Goal: Task Accomplishment & Management: Complete application form

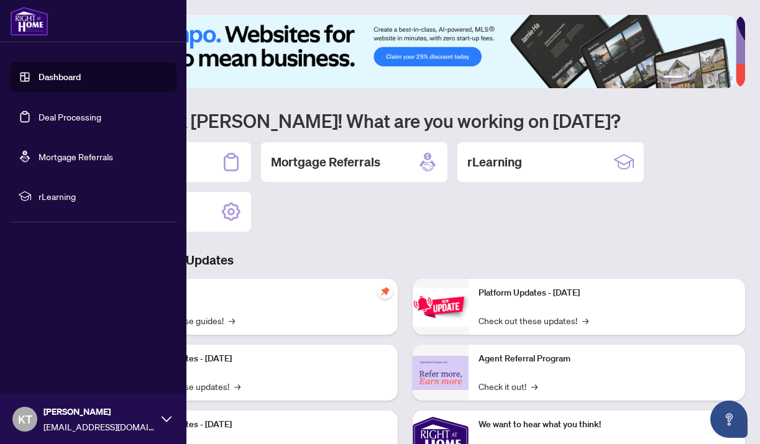
click at [67, 112] on link "Deal Processing" at bounding box center [70, 116] width 63 height 11
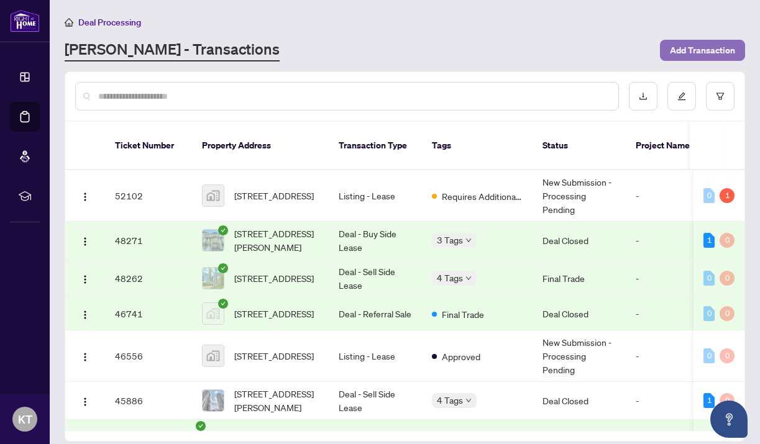
click at [688, 50] on span "Add Transaction" at bounding box center [701, 50] width 65 height 20
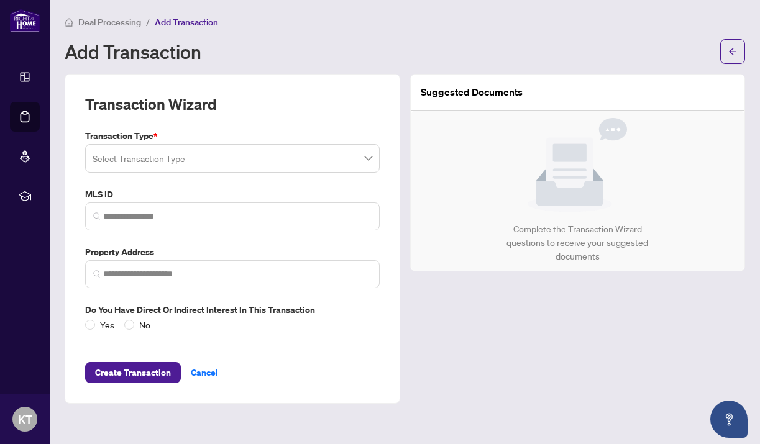
click at [148, 156] on input "search" at bounding box center [227, 160] width 268 height 27
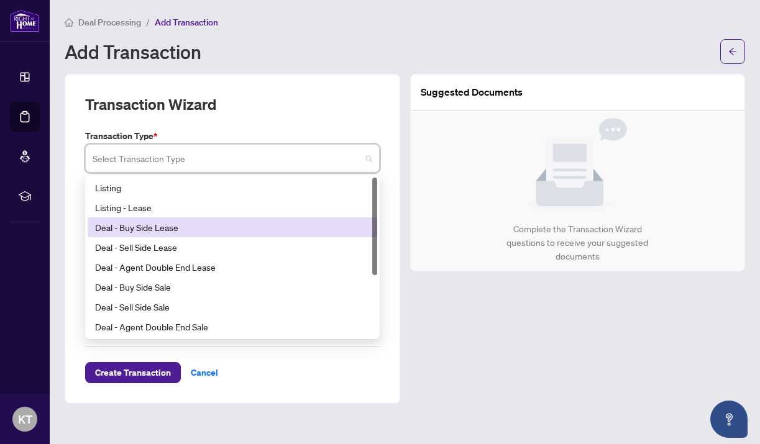
click at [157, 231] on div "Deal - Buy Side Lease" at bounding box center [232, 227] width 275 height 14
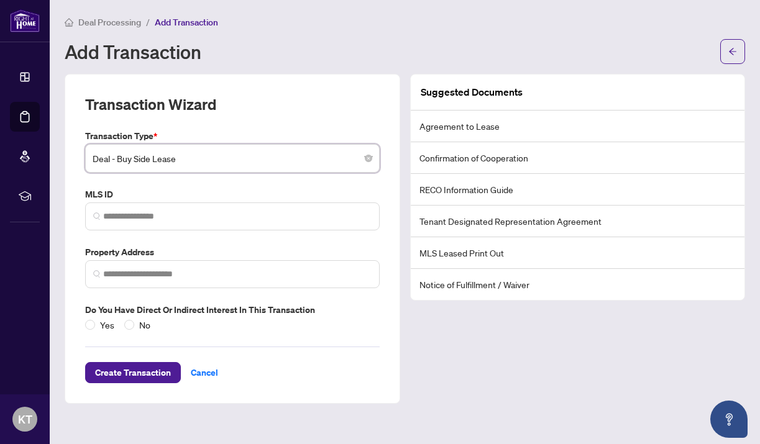
click at [227, 160] on span "Deal - Buy Side Lease" at bounding box center [232, 159] width 279 height 24
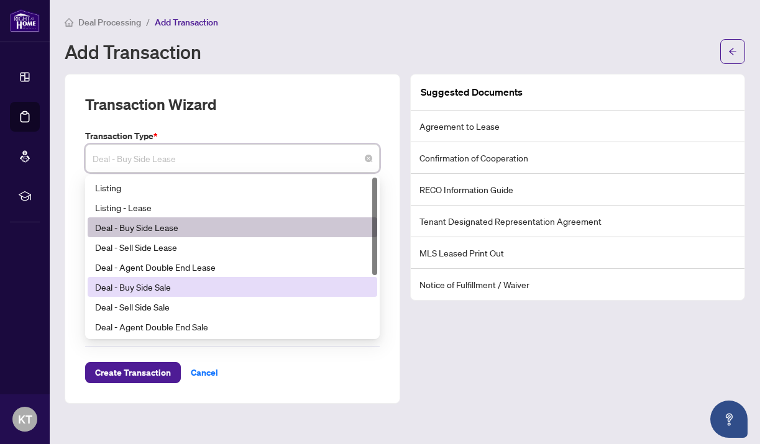
click at [177, 289] on div "Deal - Buy Side Sale" at bounding box center [232, 287] width 275 height 14
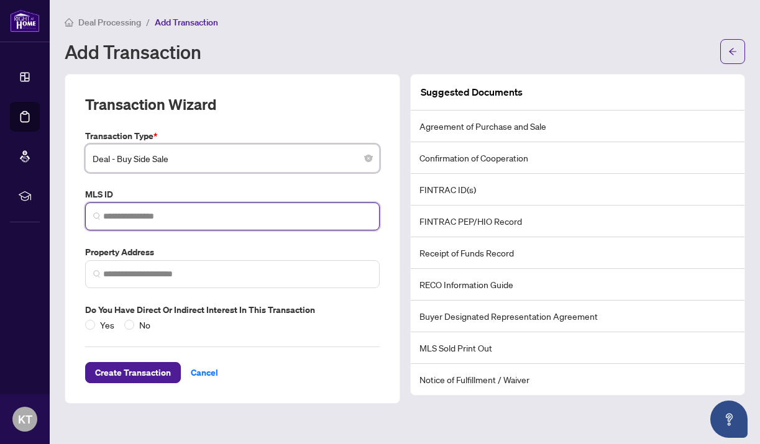
click at [147, 218] on input "search" at bounding box center [237, 216] width 268 height 13
paste input "*********"
type input "*********"
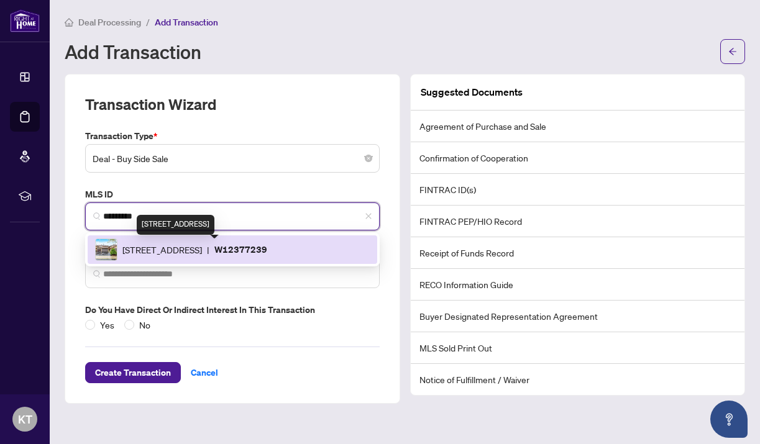
click at [171, 253] on span "500 Silverthorne Cres, Mississauga, Ontario L5R 1W3, Canada" at bounding box center [161, 250] width 79 height 14
type input "**********"
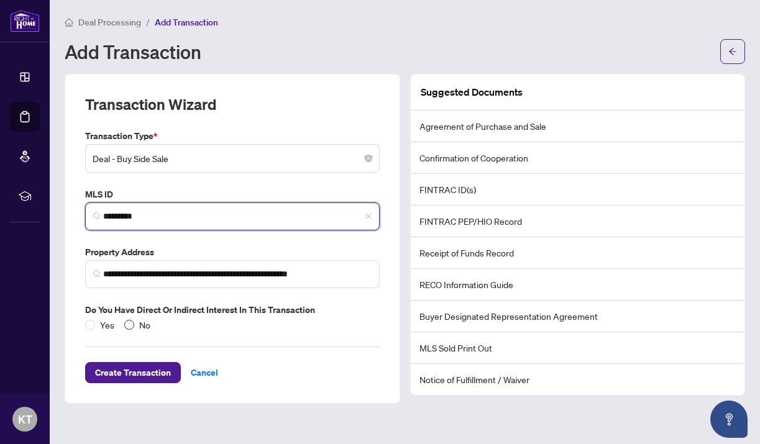
type input "*********"
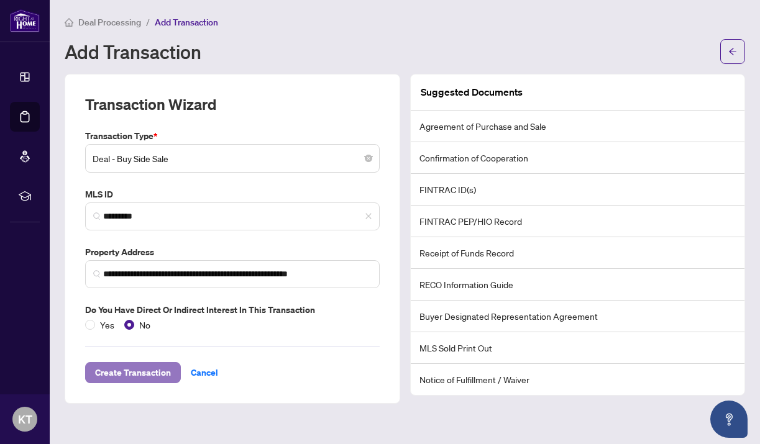
click at [126, 374] on span "Create Transaction" at bounding box center [133, 373] width 76 height 20
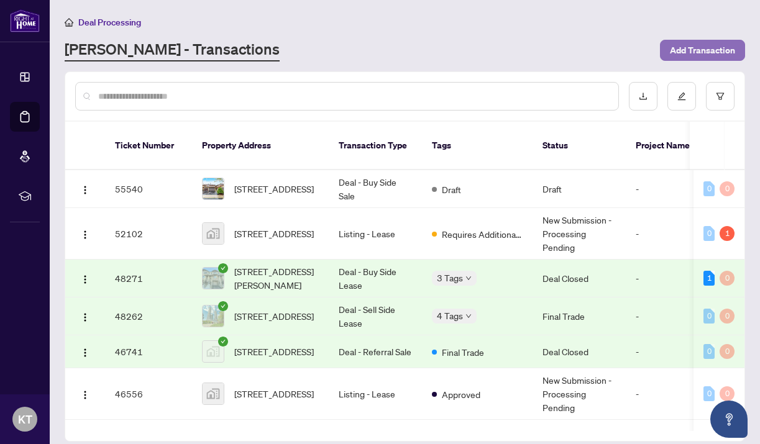
click at [690, 55] on span "Add Transaction" at bounding box center [701, 50] width 65 height 20
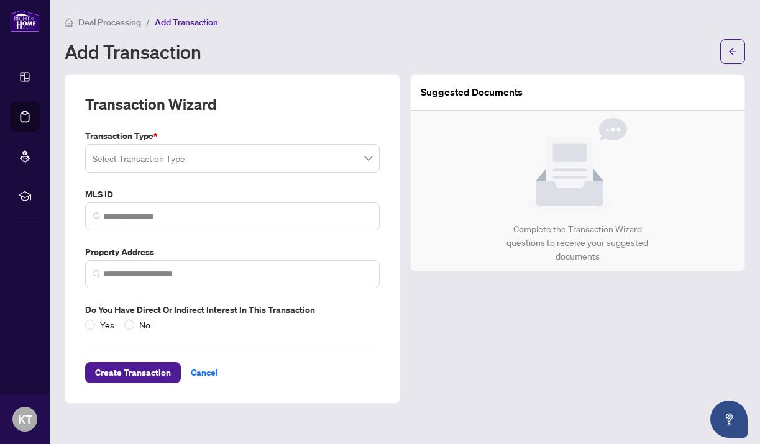
click at [320, 162] on input "search" at bounding box center [227, 160] width 268 height 27
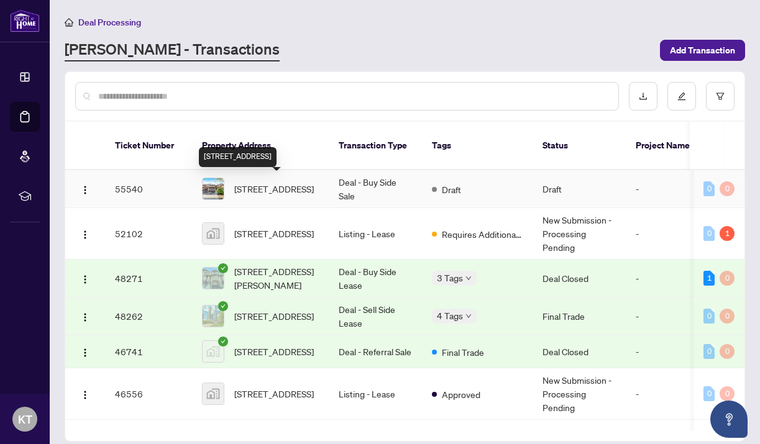
click at [280, 188] on span "[STREET_ADDRESS]" at bounding box center [273, 189] width 79 height 14
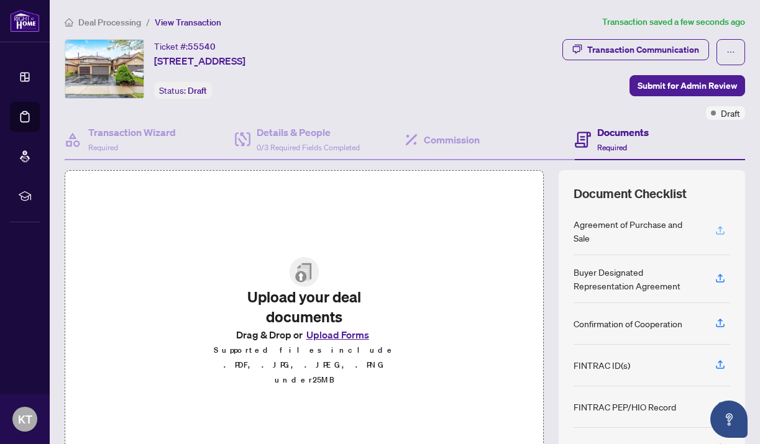
click at [714, 229] on icon "button" at bounding box center [719, 230] width 11 height 11
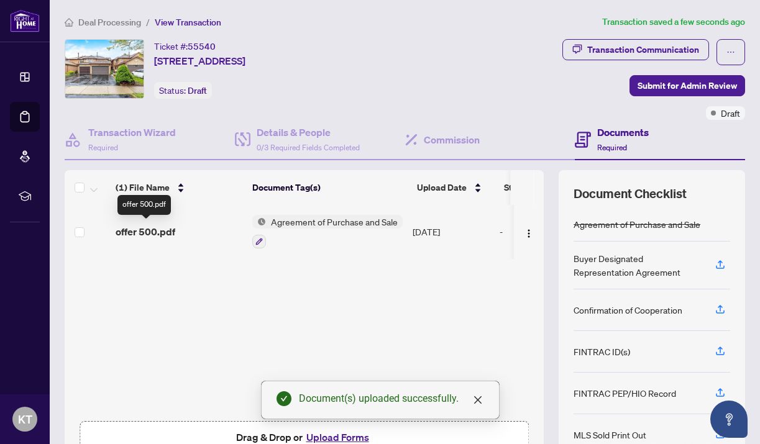
click at [157, 227] on span "offer 500.pdf" at bounding box center [146, 231] width 60 height 15
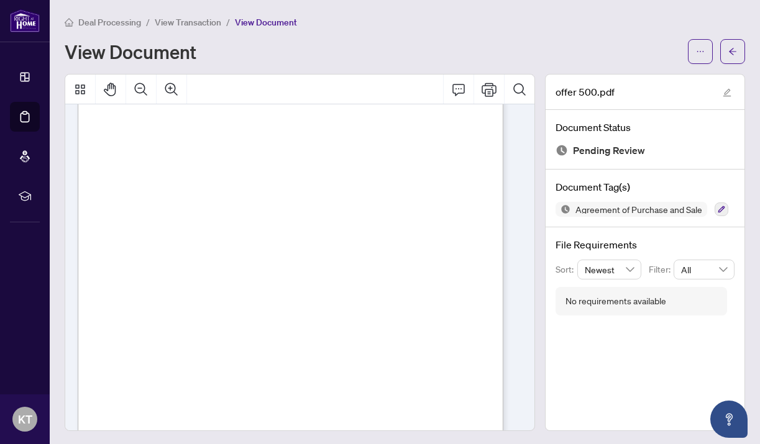
scroll to position [3636, 0]
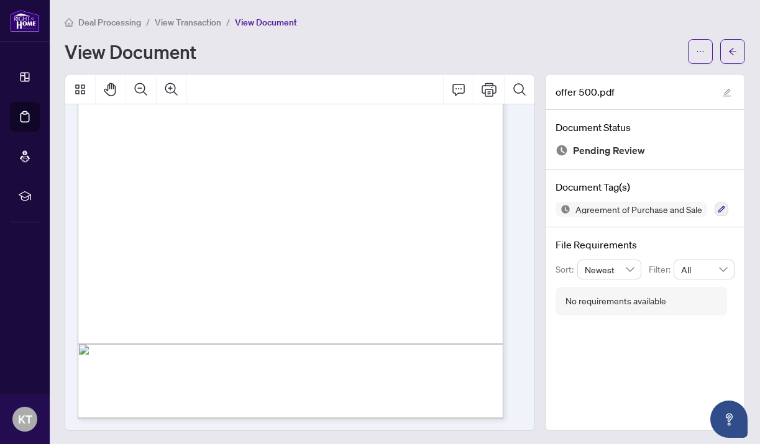
click at [522, 45] on div "View Document" at bounding box center [372, 52] width 615 height 20
click at [728, 53] on icon "arrow-left" at bounding box center [732, 51] width 9 height 9
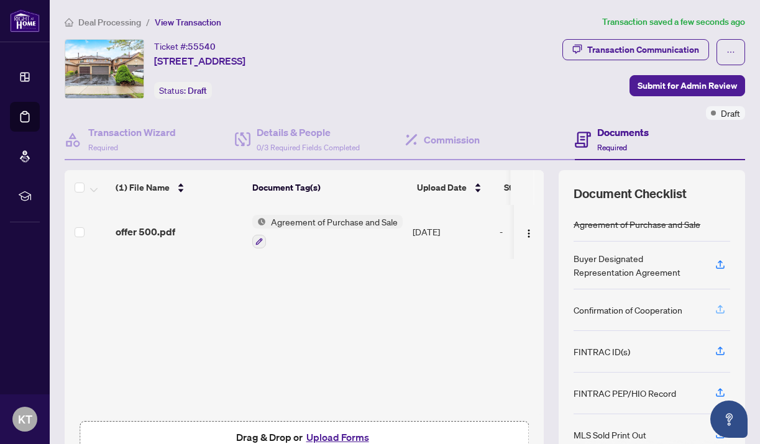
click at [714, 310] on icon "button" at bounding box center [719, 309] width 11 height 11
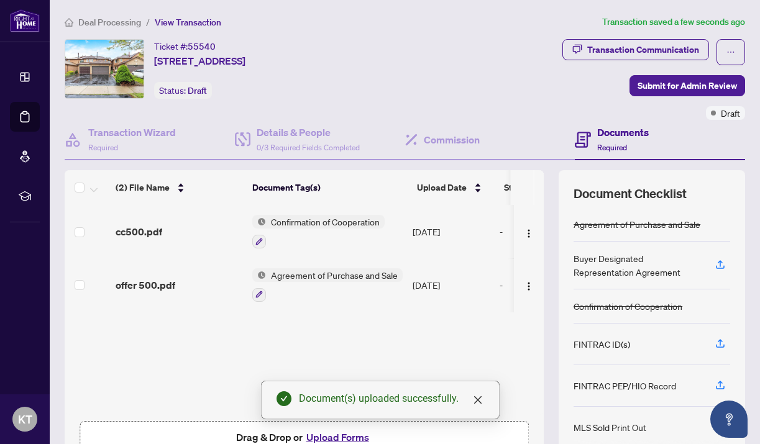
click at [293, 220] on span "Confirmation of Cooperation" at bounding box center [325, 222] width 119 height 14
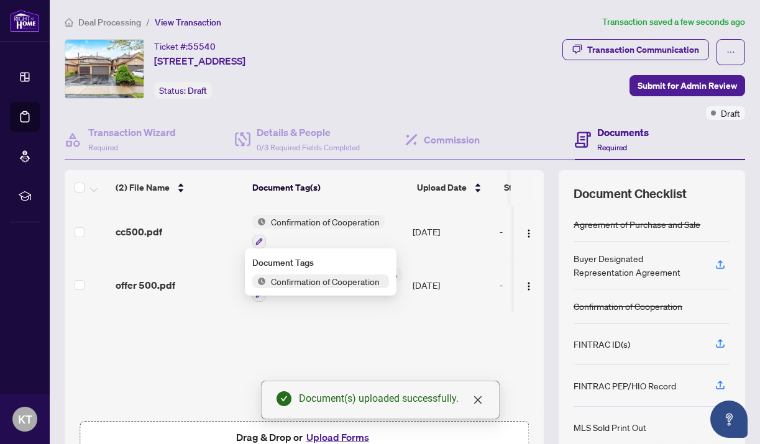
click at [279, 281] on span "Confirmation of Cooperation" at bounding box center [325, 282] width 119 height 14
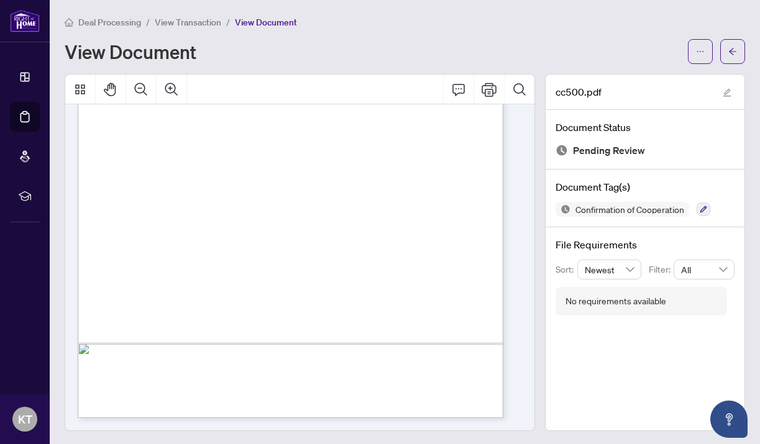
scroll to position [1, 0]
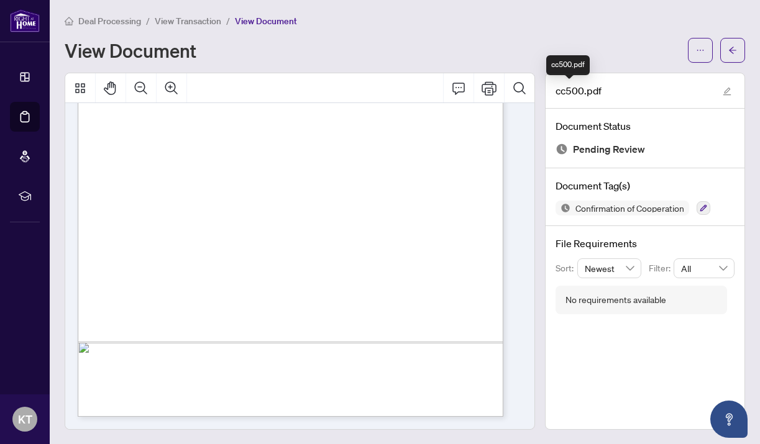
click at [576, 40] on div "View Document" at bounding box center [372, 50] width 615 height 20
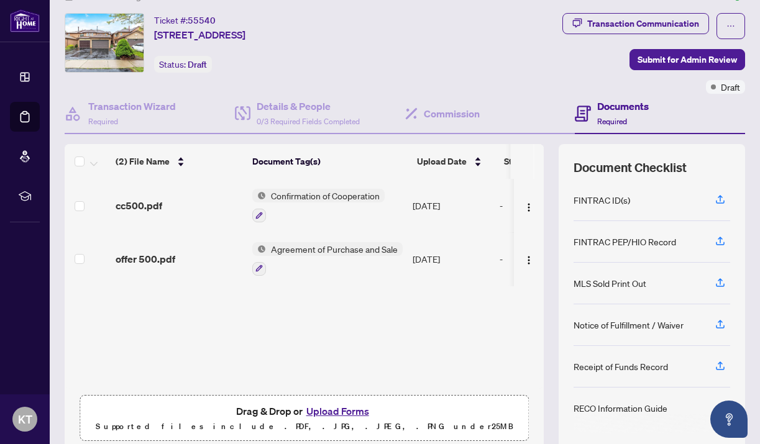
scroll to position [75, 0]
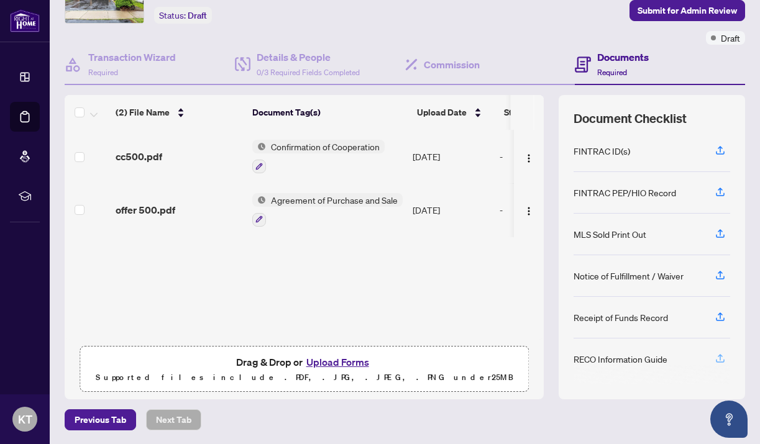
click at [717, 357] on icon "button" at bounding box center [719, 357] width 5 height 6
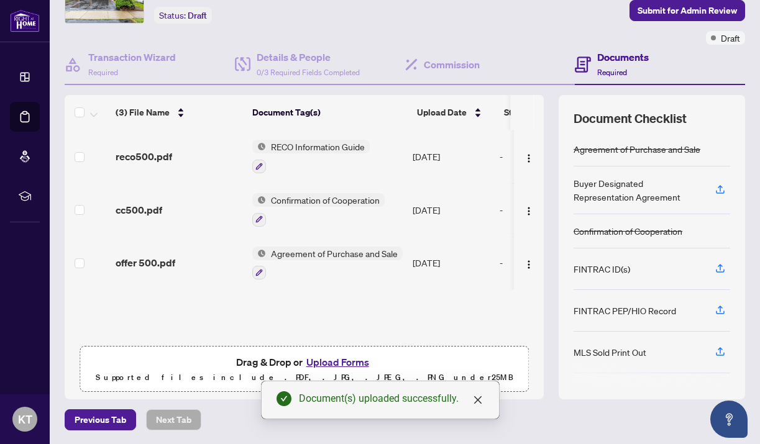
click at [340, 147] on span "RECO Information Guide" at bounding box center [318, 147] width 104 height 14
click at [293, 206] on span "RECO Information Guide" at bounding box center [310, 206] width 104 height 14
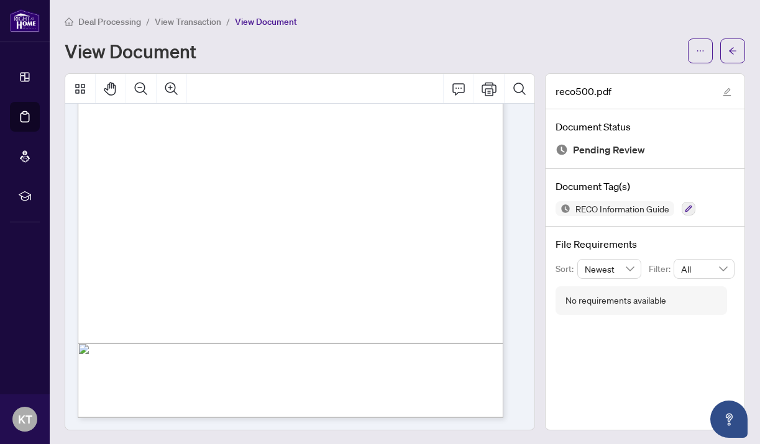
scroll to position [1, 0]
click at [407, 45] on div "View Document" at bounding box center [372, 50] width 615 height 20
click at [729, 53] on button "button" at bounding box center [732, 50] width 25 height 25
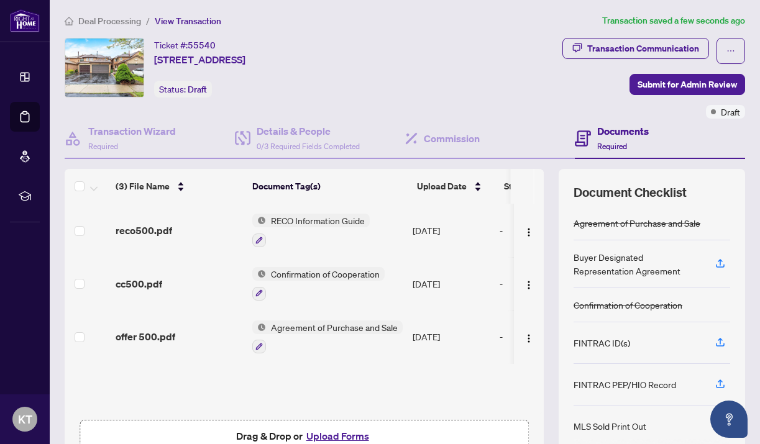
scroll to position [75, 0]
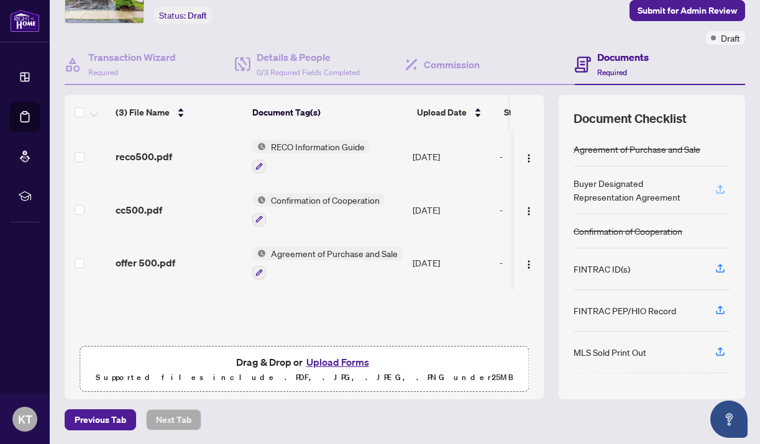
click at [714, 186] on icon "button" at bounding box center [719, 189] width 11 height 11
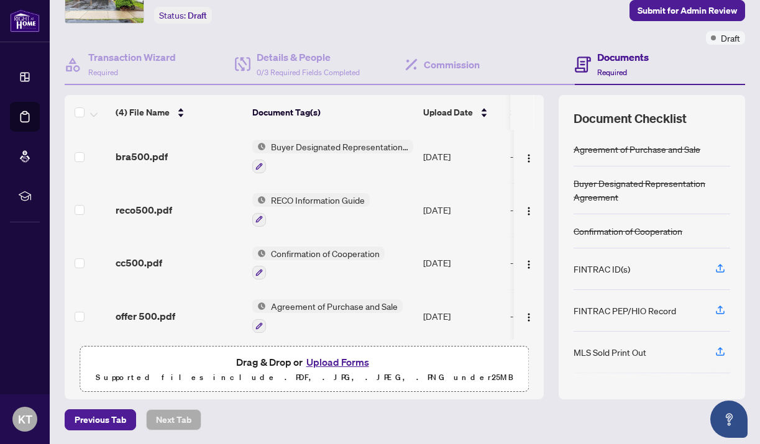
scroll to position [111, 0]
